Goal: Task Accomplishment & Management: Complete application form

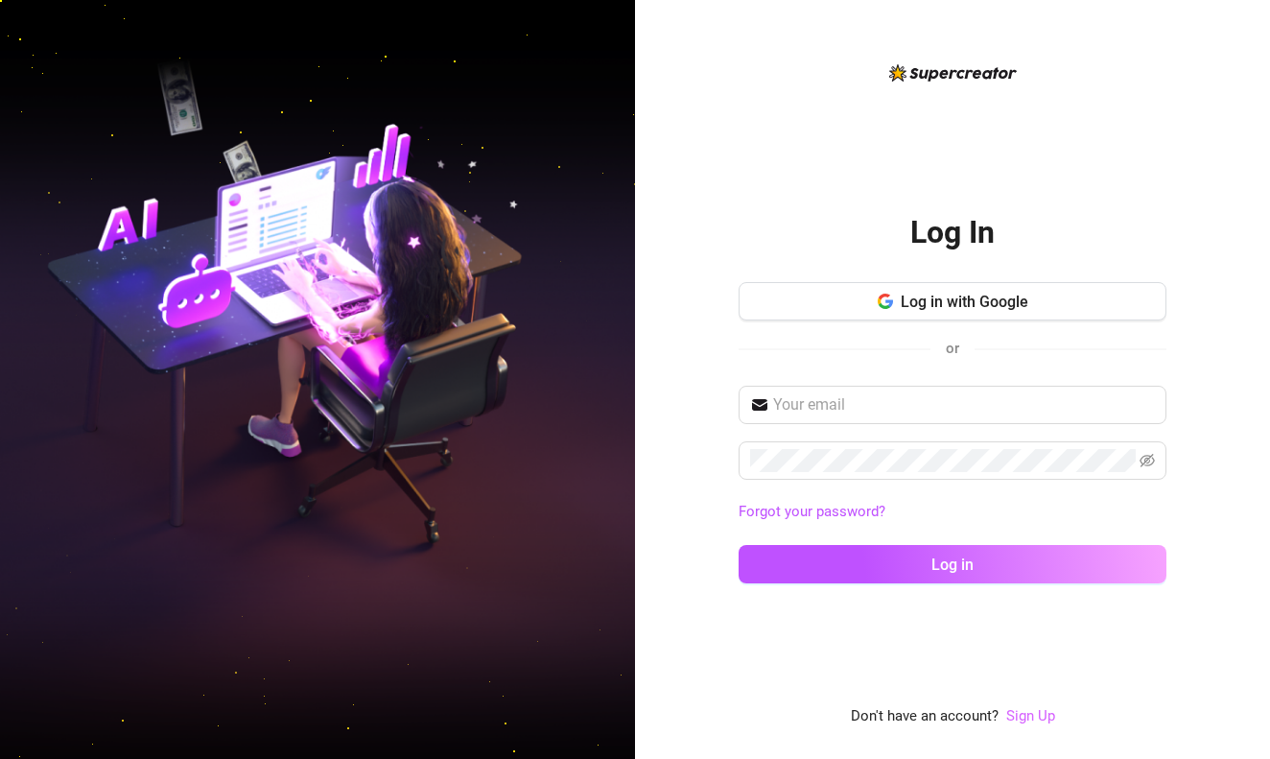
click at [1027, 712] on link "Sign Up" at bounding box center [1030, 715] width 49 height 17
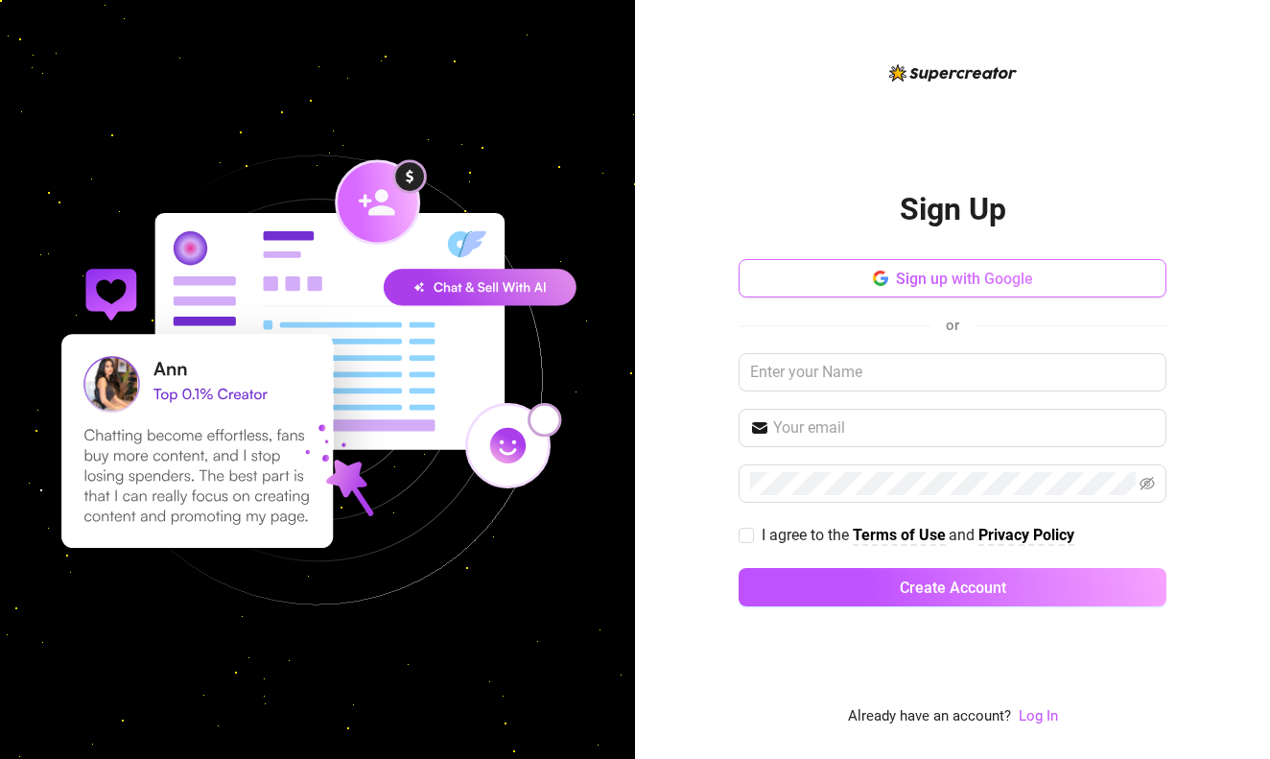
click at [968, 272] on span "Sign up with Google" at bounding box center [964, 279] width 137 height 18
click at [1009, 264] on button "Sign up with Google" at bounding box center [953, 278] width 428 height 38
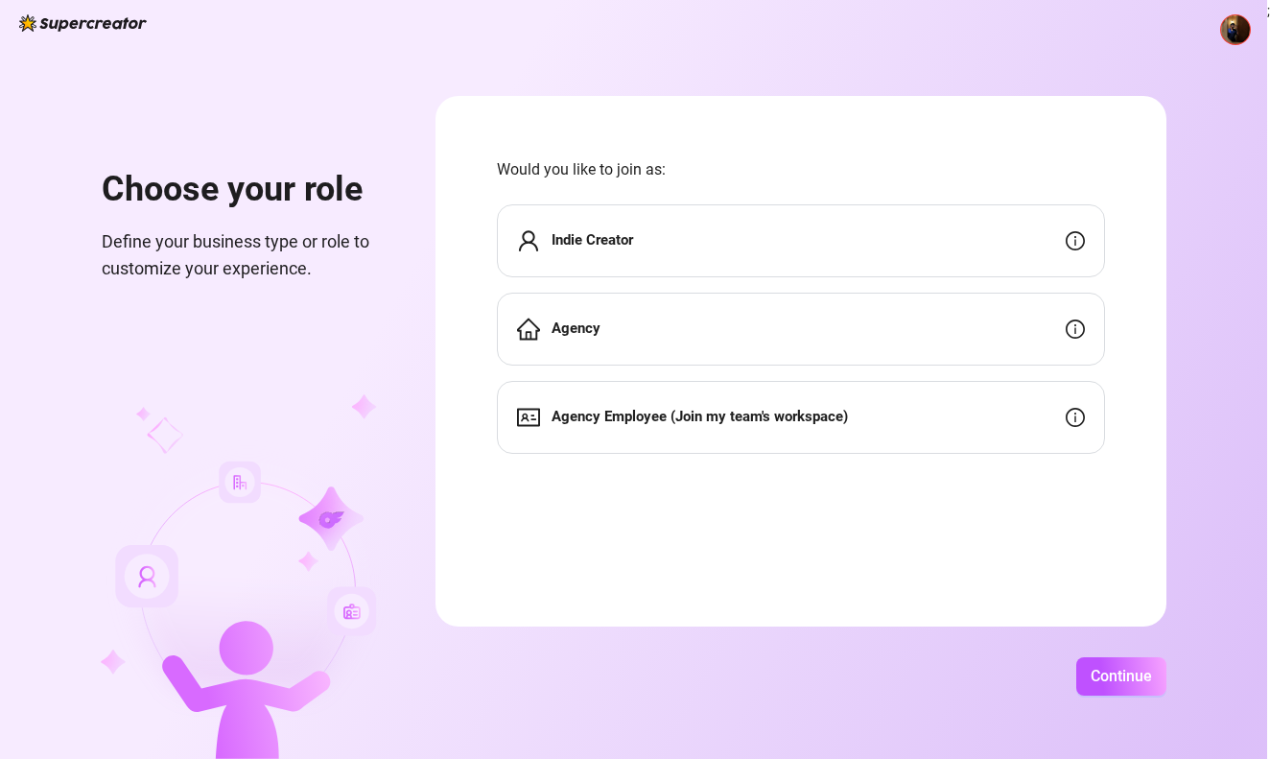
click at [797, 335] on div "Agency" at bounding box center [801, 329] width 608 height 73
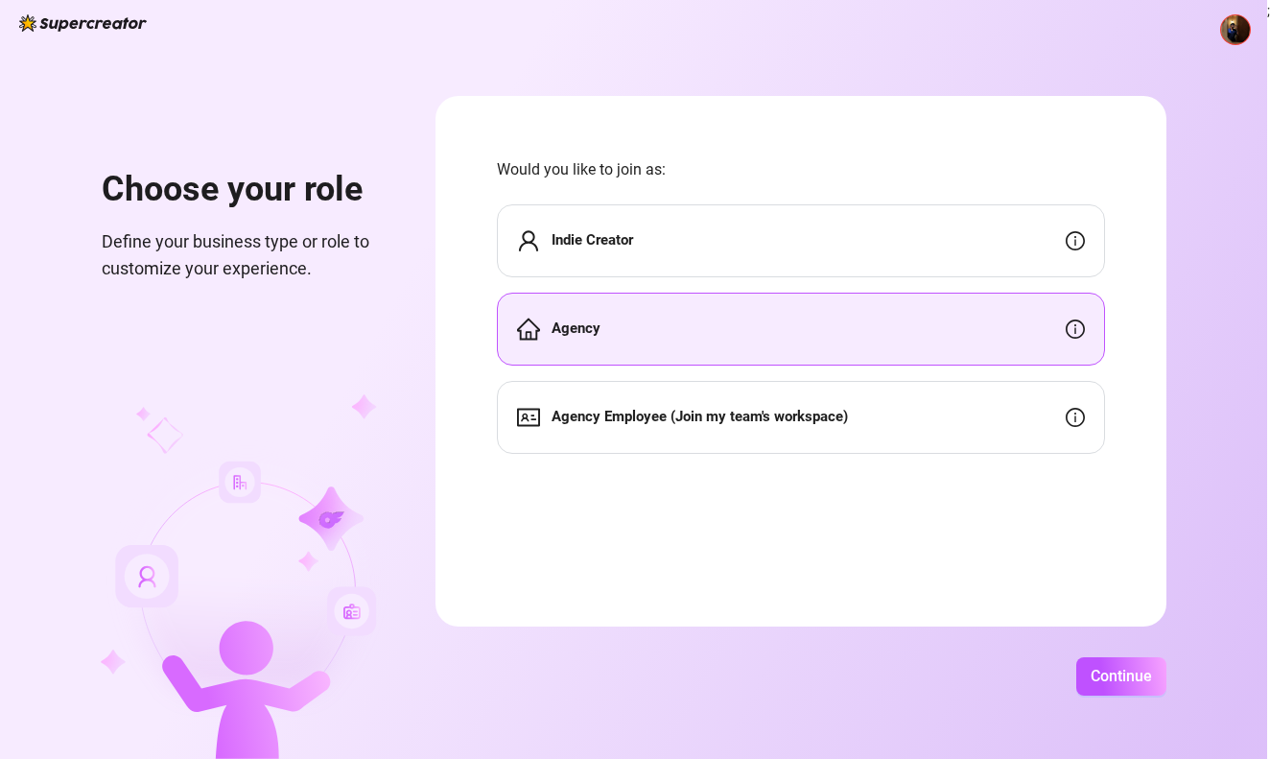
click at [797, 335] on div "Agency" at bounding box center [801, 329] width 608 height 73
click at [955, 275] on div "Indie Creator" at bounding box center [801, 240] width 608 height 73
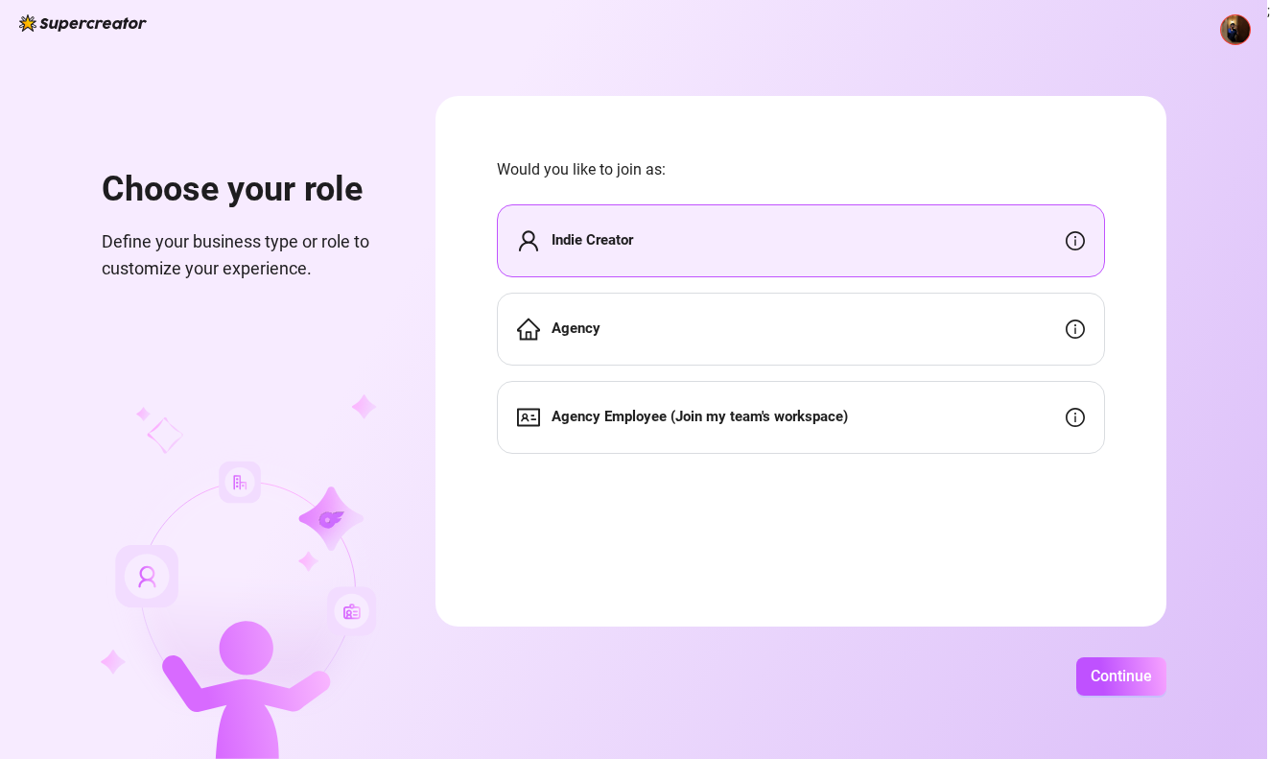
click at [946, 308] on div "Agency" at bounding box center [801, 329] width 608 height 73
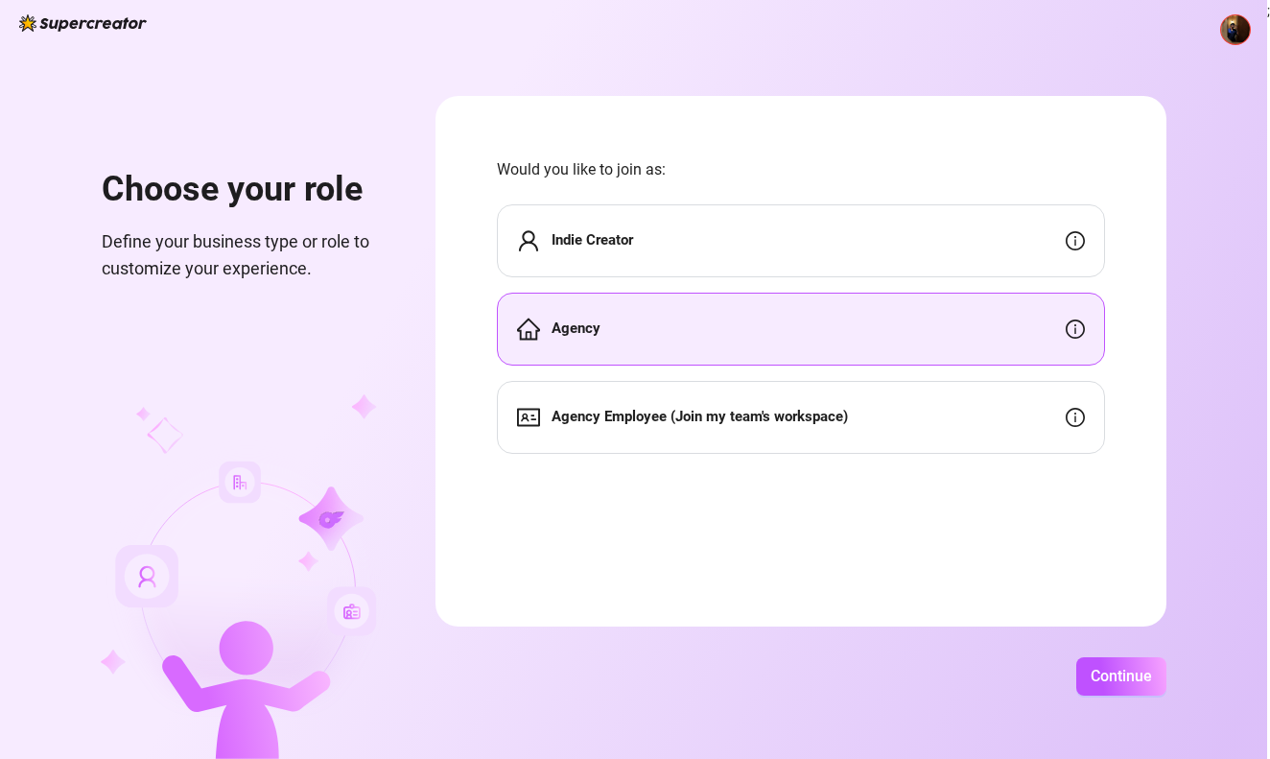
click at [1180, 710] on div "Choose your role Define your business type or role to customize your experience…" at bounding box center [633, 379] width 1267 height 759
click at [1167, 690] on button "Continue" at bounding box center [1121, 676] width 90 height 38
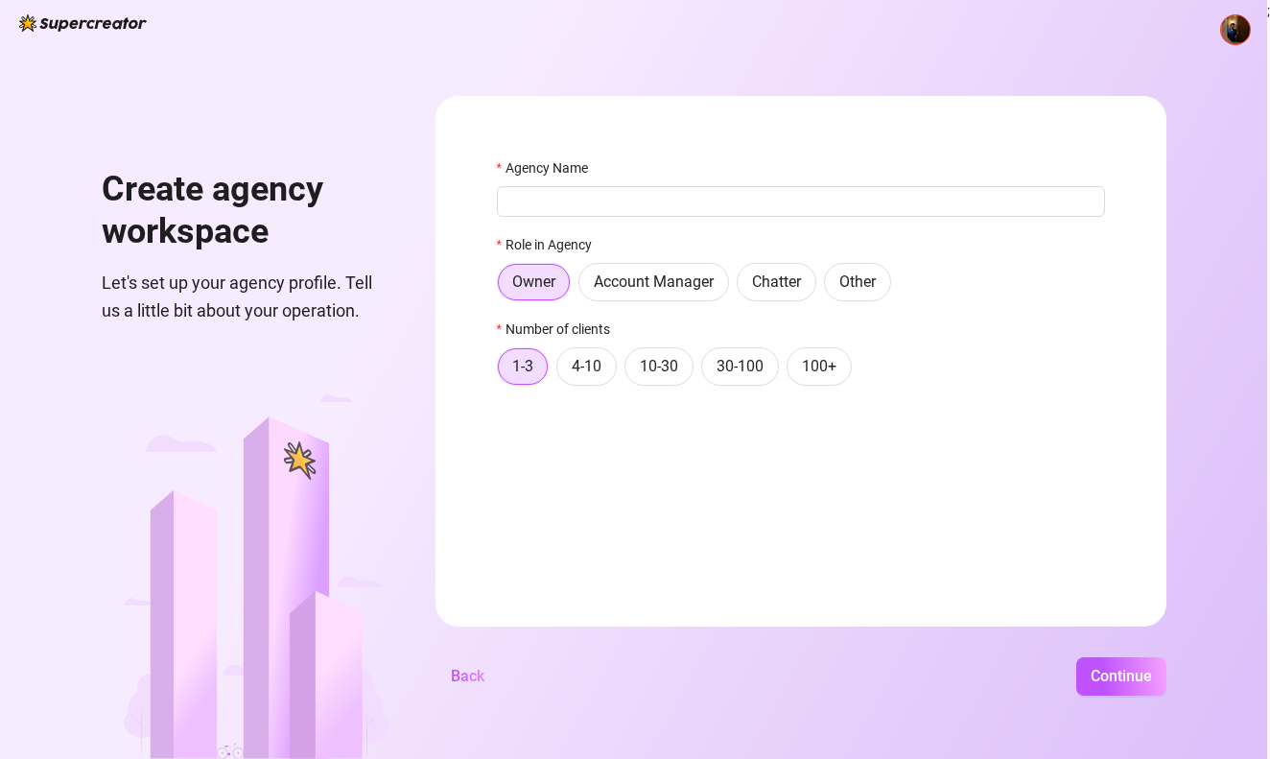
click at [708, 302] on div "Agency Name Role in Agency Owner Account Manager Chatter Other Number of client…" at bounding box center [801, 280] width 608 height 246
click at [729, 299] on label "Account Manager" at bounding box center [654, 282] width 151 height 38
click at [584, 287] on input "Account Manager" at bounding box center [584, 287] width 0 height 0
click at [809, 293] on label "Chatter" at bounding box center [777, 282] width 80 height 38
click at [743, 287] on input "Chatter" at bounding box center [743, 287] width 0 height 0
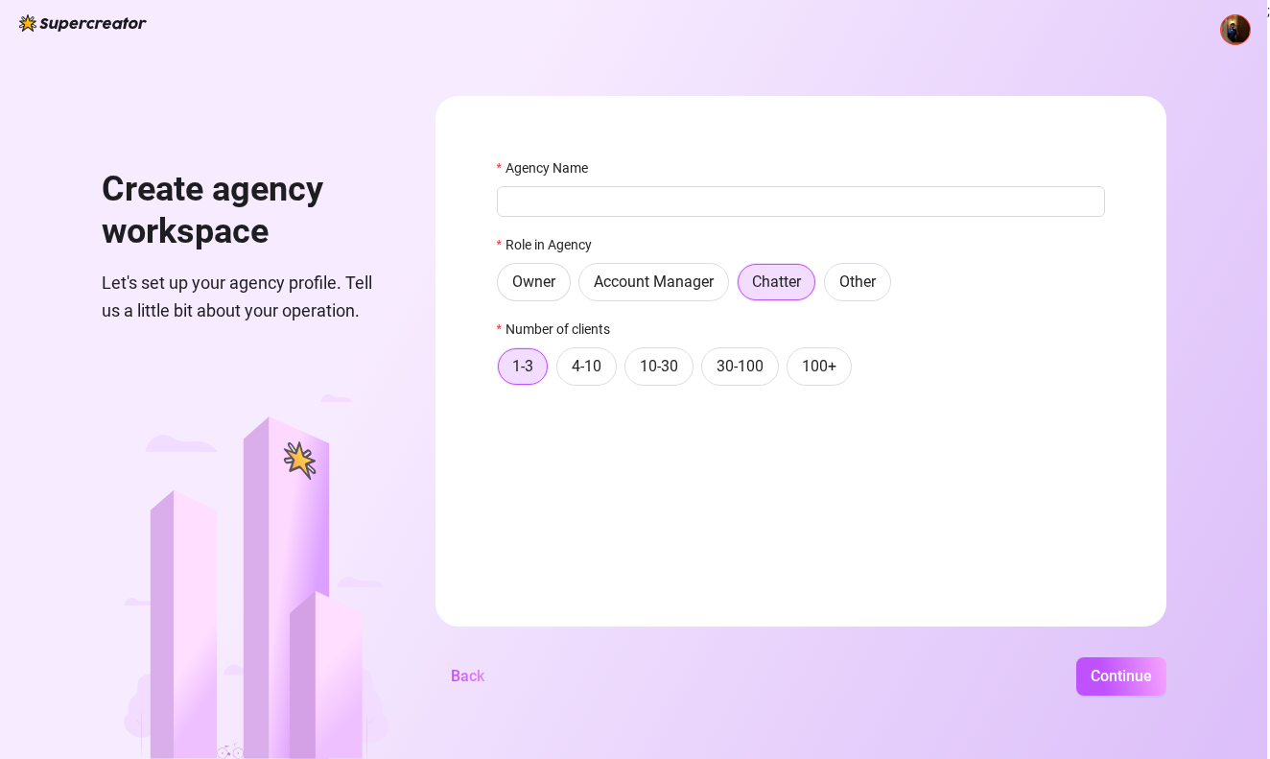
click at [729, 293] on label "Account Manager" at bounding box center [654, 282] width 151 height 38
click at [584, 287] on input "Account Manager" at bounding box center [584, 287] width 0 height 0
click at [1152, 684] on span "Continue" at bounding box center [1121, 676] width 61 height 18
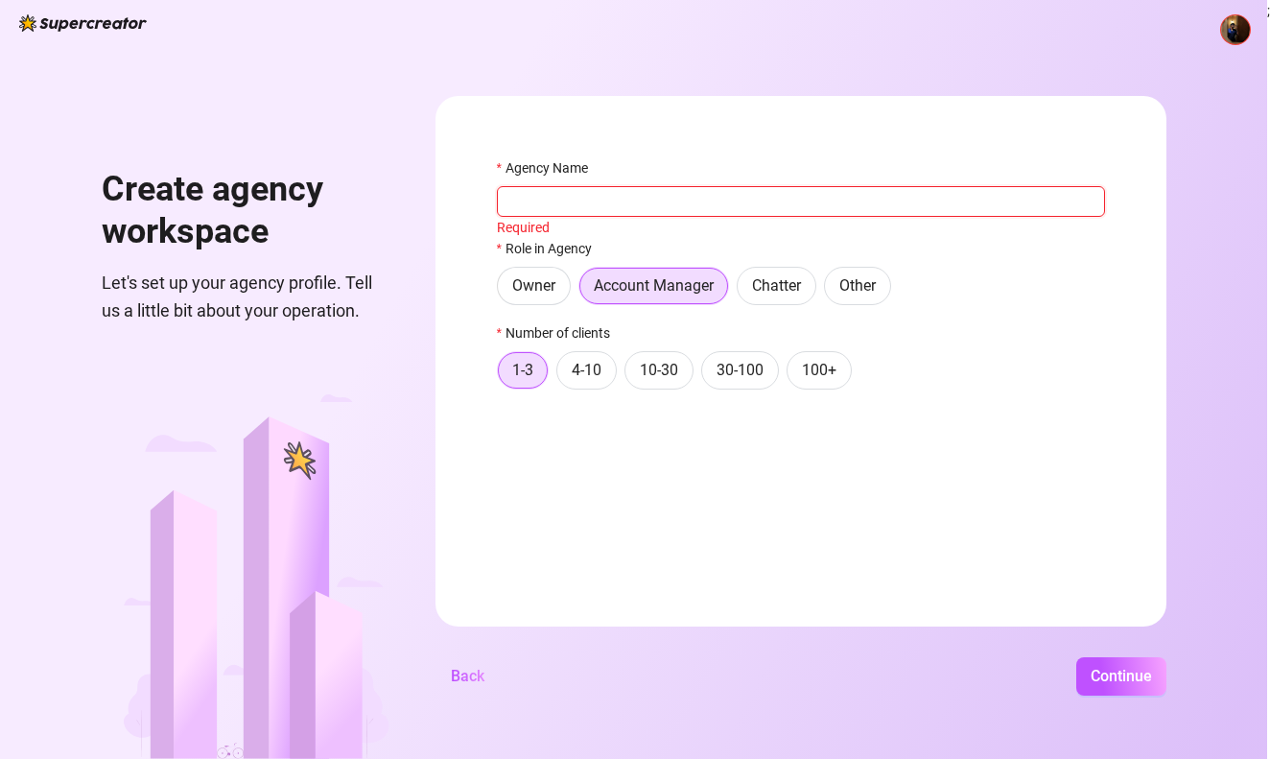
click at [791, 207] on input "Agency Name" at bounding box center [801, 201] width 608 height 31
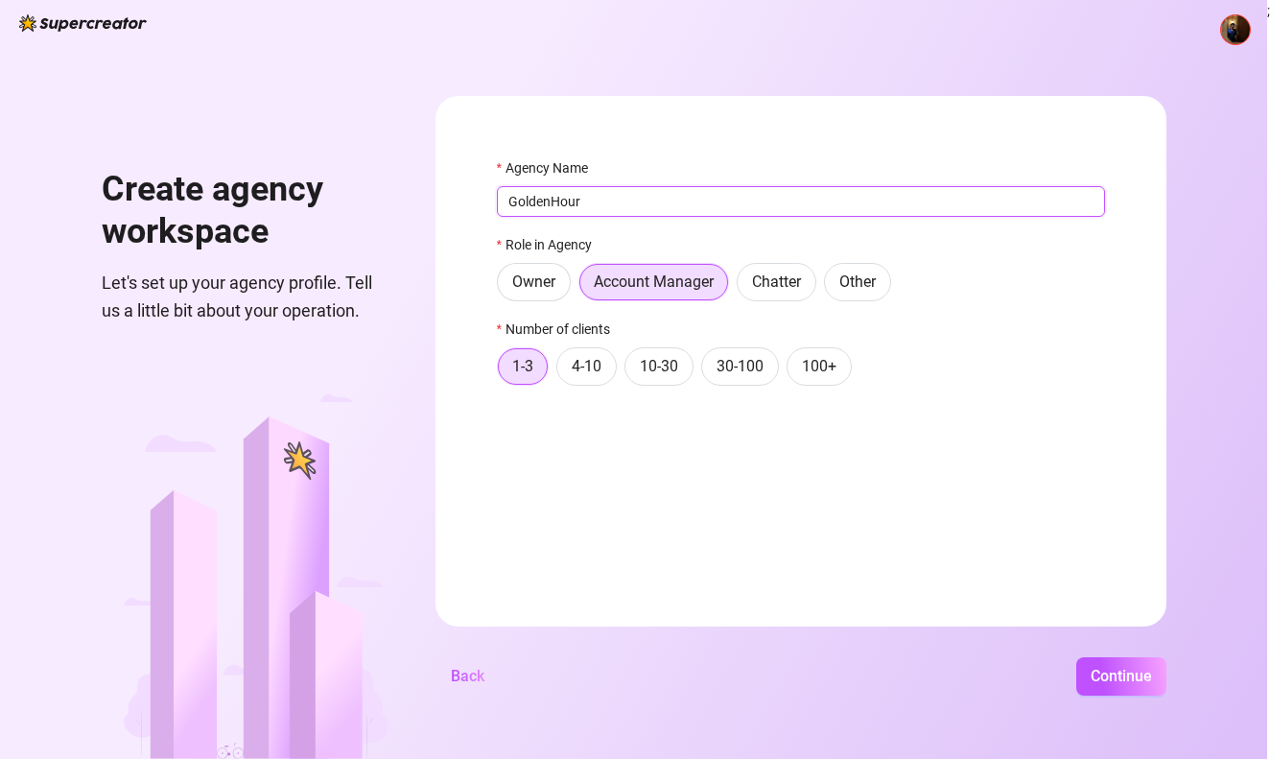
type input "GoldenHour"
click at [1167, 675] on button "Continue" at bounding box center [1121, 676] width 90 height 38
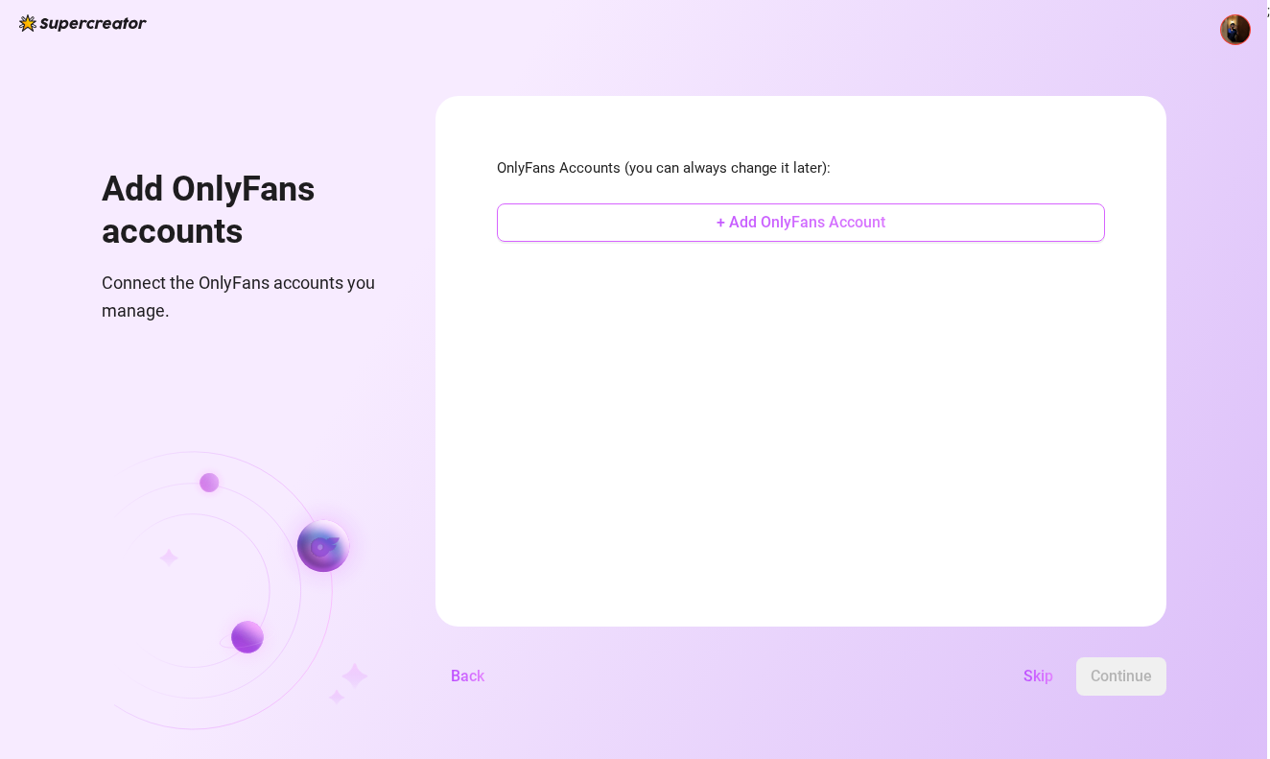
drag, startPoint x: 1009, startPoint y: 264, endPoint x: 979, endPoint y: 231, distance: 44.8
click at [979, 231] on button "+ Add OnlyFans Account" at bounding box center [801, 222] width 608 height 38
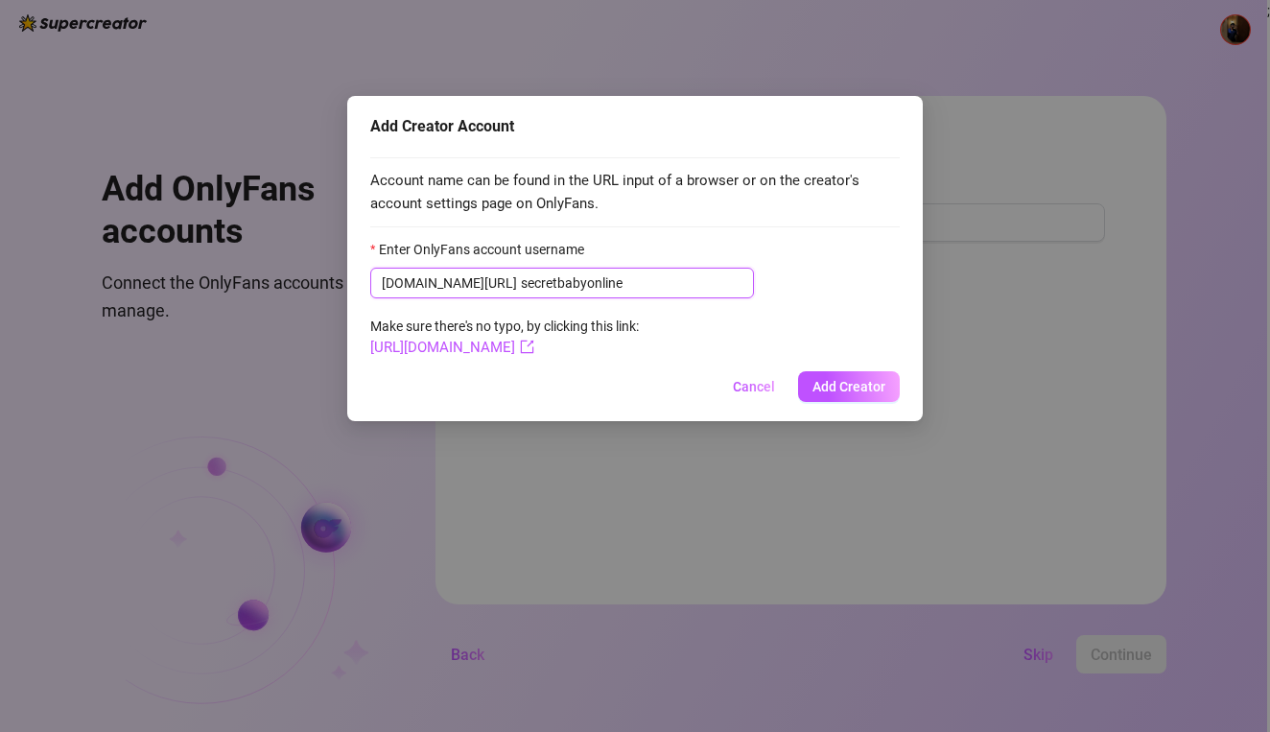
type input "secretbabyonline"
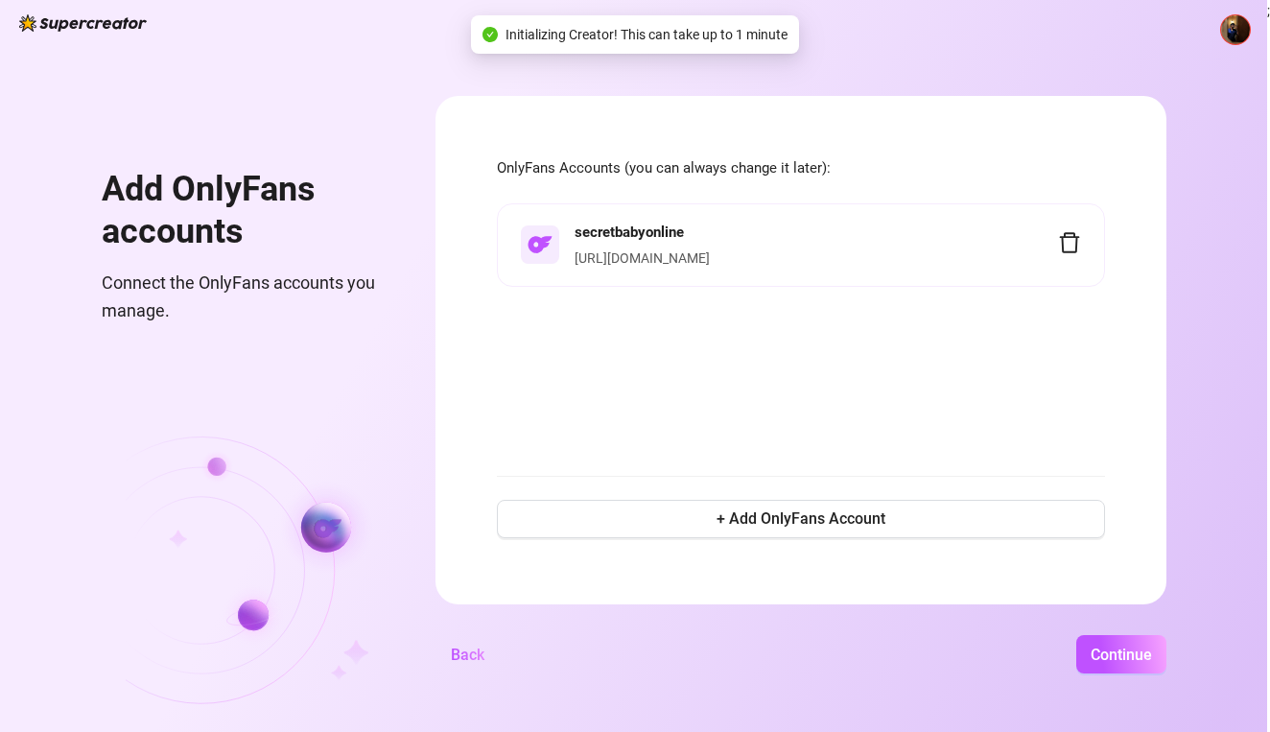
click at [1015, 254] on div "[URL][DOMAIN_NAME]" at bounding box center [817, 258] width 484 height 21
click at [1167, 667] on button "Continue" at bounding box center [1121, 654] width 90 height 38
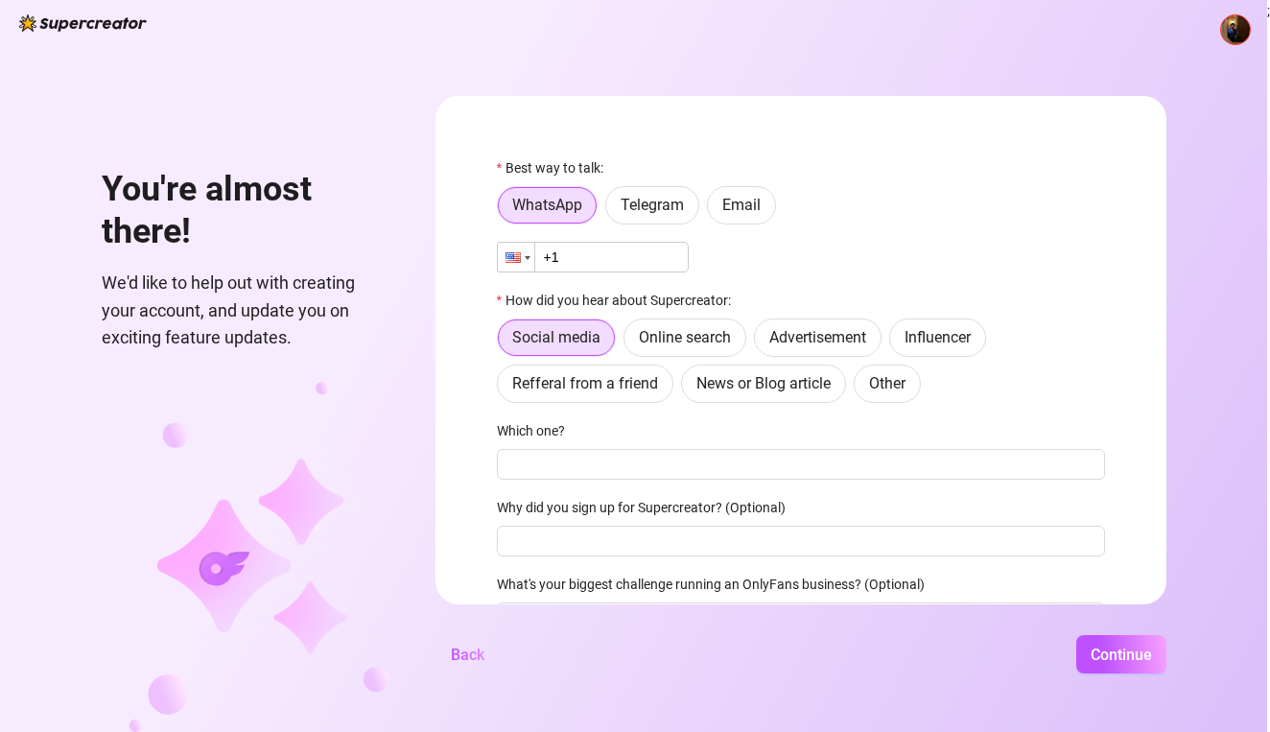
click at [521, 260] on div at bounding box center [513, 257] width 15 height 11
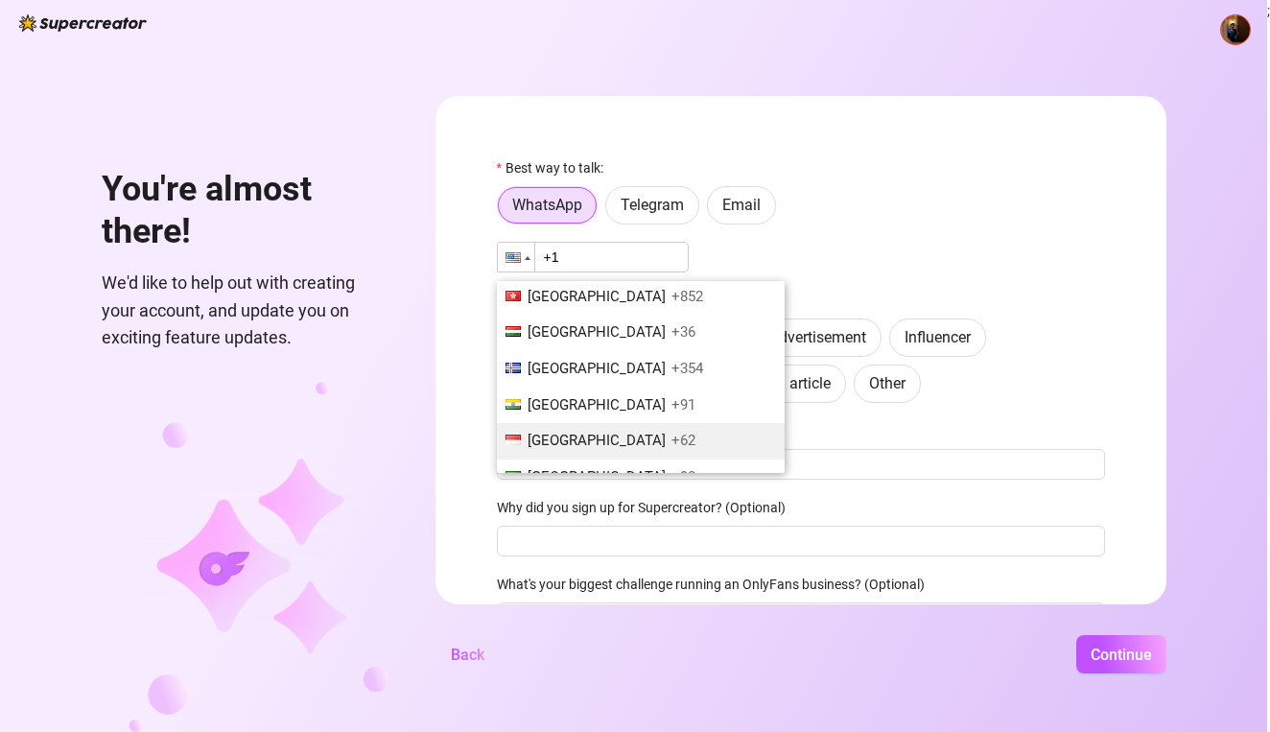
scroll to position [3064, 0]
click at [697, 386] on li "India +91" at bounding box center [641, 404] width 288 height 36
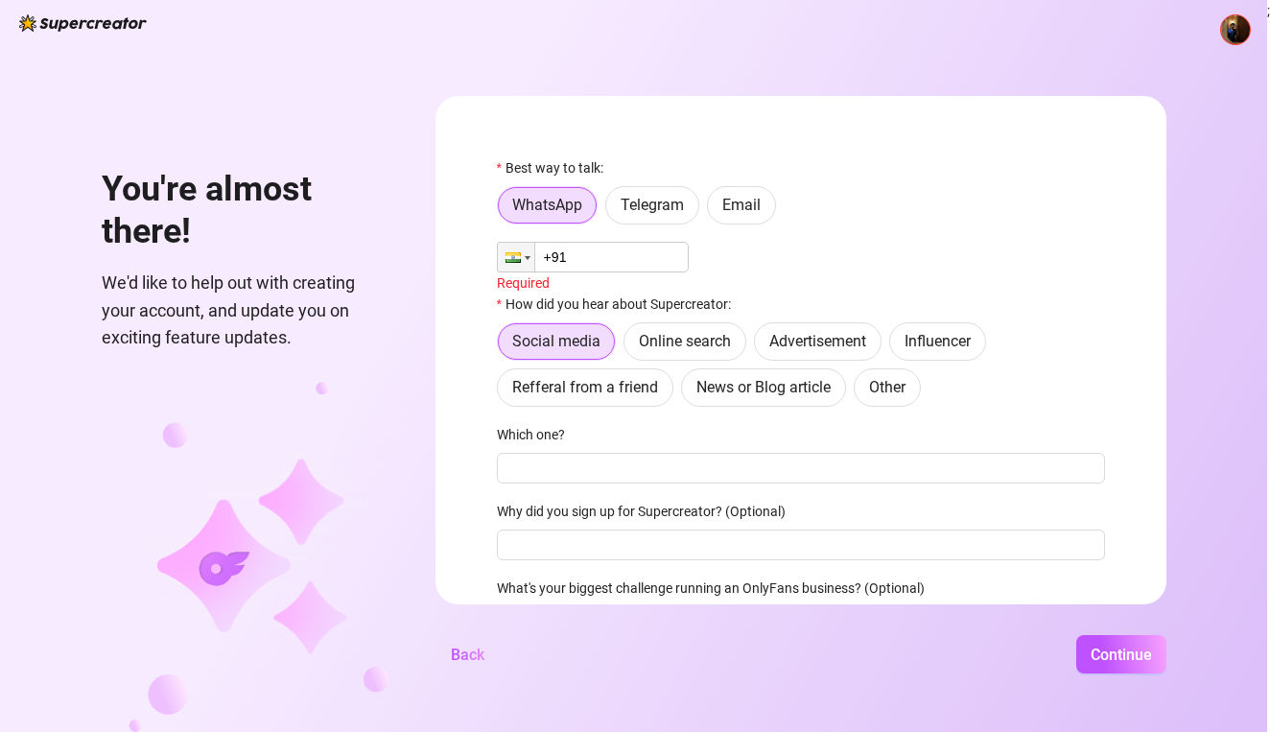
click at [689, 266] on input "+91" at bounding box center [593, 257] width 192 height 31
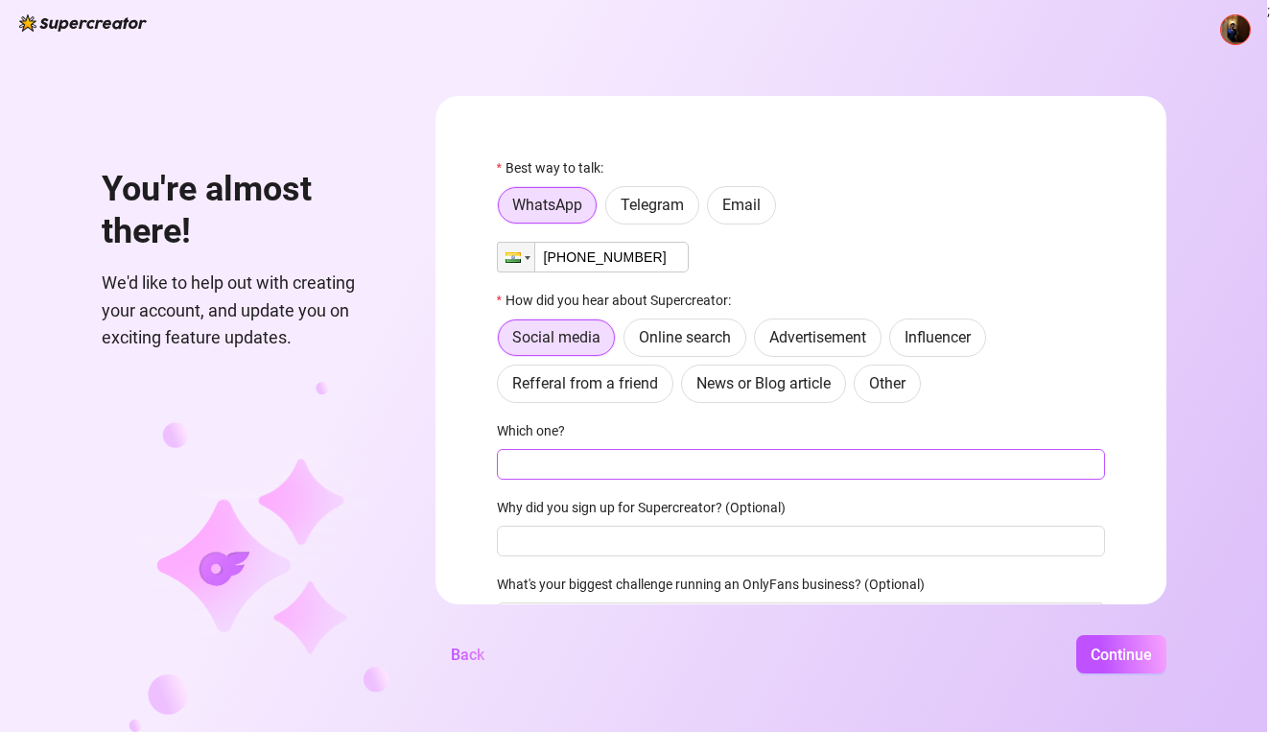
type input "[PHONE_NUMBER]"
click at [697, 476] on input "Which one?" at bounding box center [801, 464] width 608 height 31
type input "yT"
click at [1167, 669] on button "Continue" at bounding box center [1121, 654] width 90 height 38
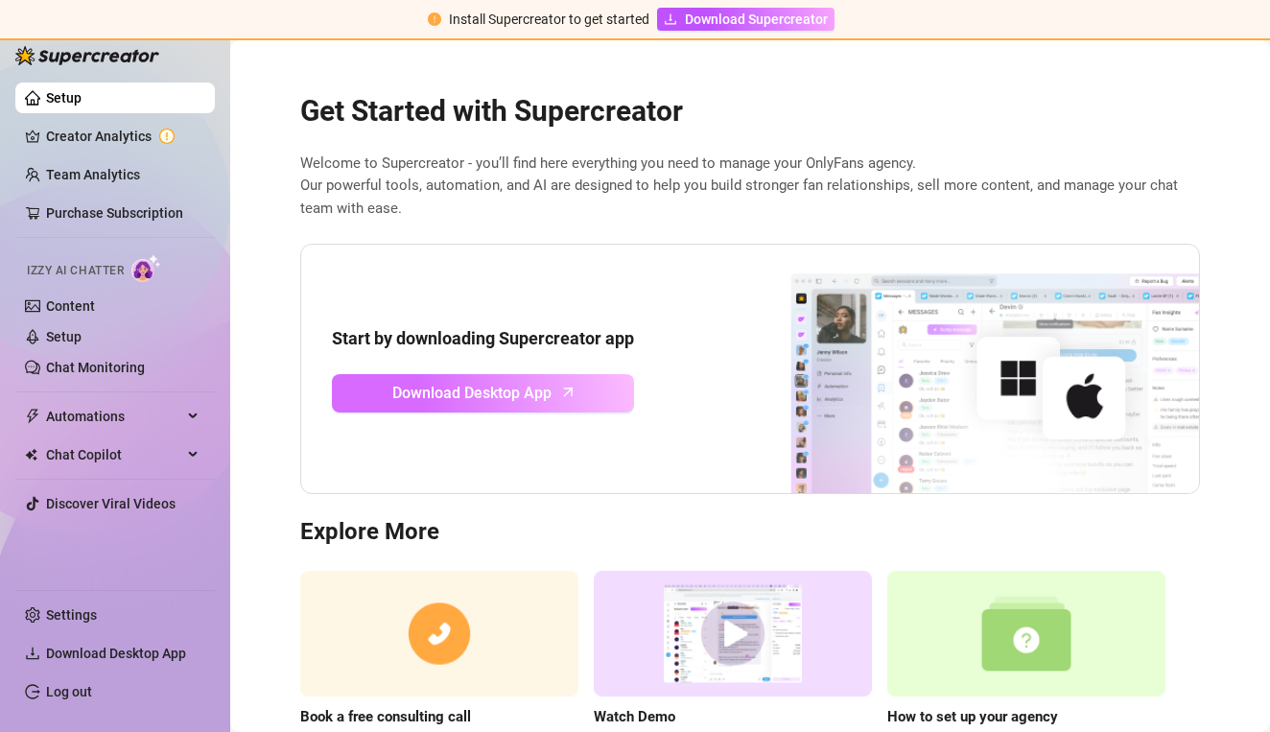
click at [548, 398] on span "Download Desktop App" at bounding box center [471, 393] width 159 height 24
